Goal: Transaction & Acquisition: Purchase product/service

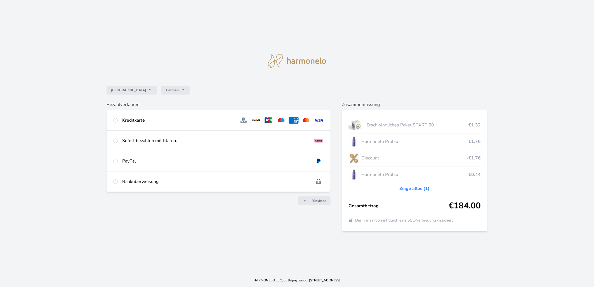
click at [134, 119] on div "Kreditkarte" at bounding box center [178, 120] width 112 height 7
radio input "true"
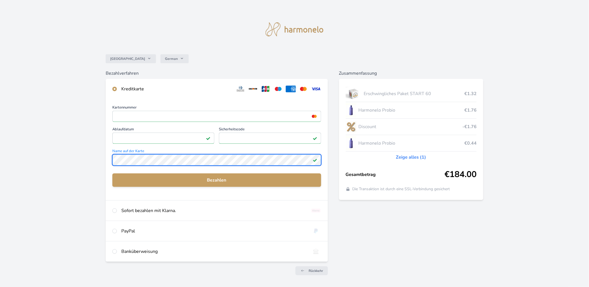
click at [105, 163] on div "Deutschland German Bezahlverfahren Kreditkarte Kartennummer <p>Your browser doe…" at bounding box center [294, 145] width 589 height 291
click at [108, 162] on div "Kartennummer <p>Your browser does not support iframes.</p> Ablaufdatum <p>Your …" at bounding box center [217, 149] width 222 height 101
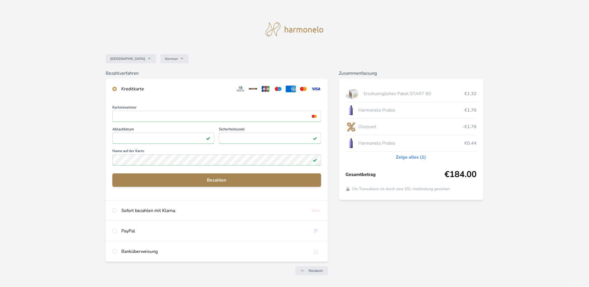
click at [200, 181] on span "Bezahlen" at bounding box center [217, 180] width 200 height 7
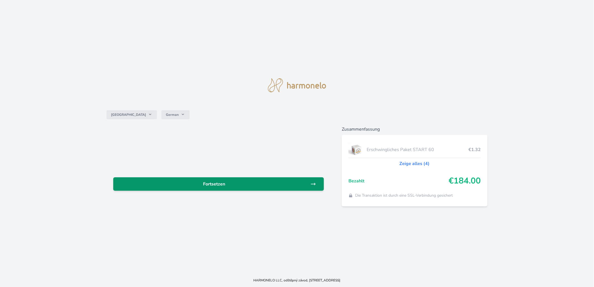
click at [287, 188] on link "Fortsetzen" at bounding box center [218, 183] width 211 height 13
